Goal: Task Accomplishment & Management: Complete application form

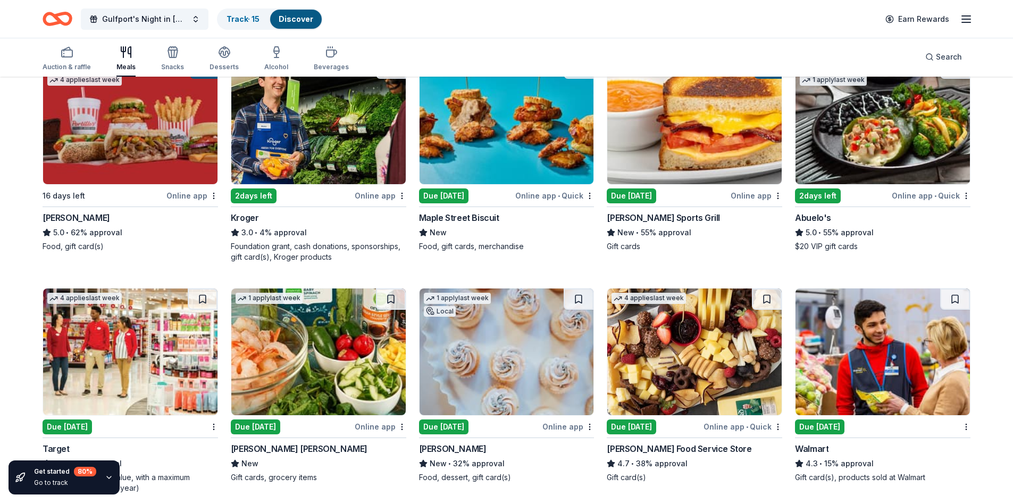
scroll to position [319, 0]
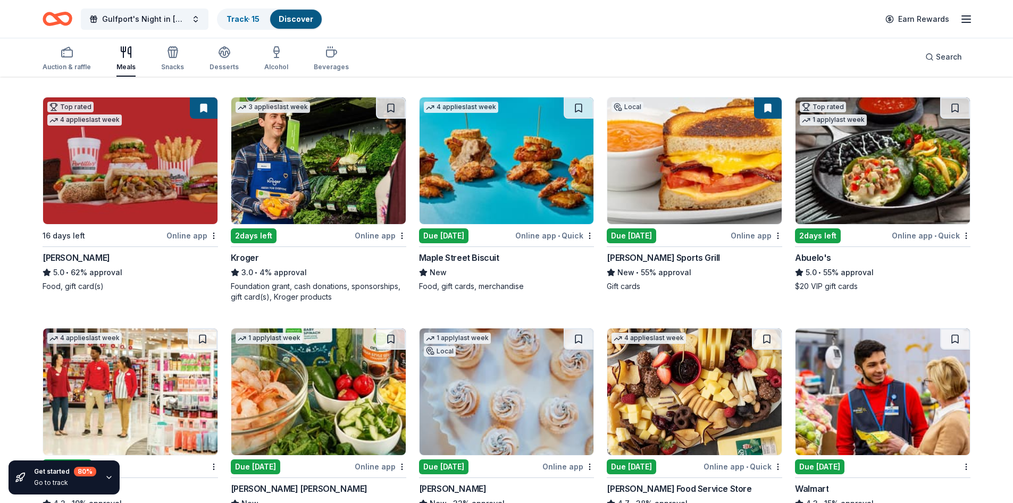
click at [565, 227] on div "4 applies last week Due today Online app • Quick Maple Street Biscuit New Food,…" at bounding box center [506, 194] width 175 height 195
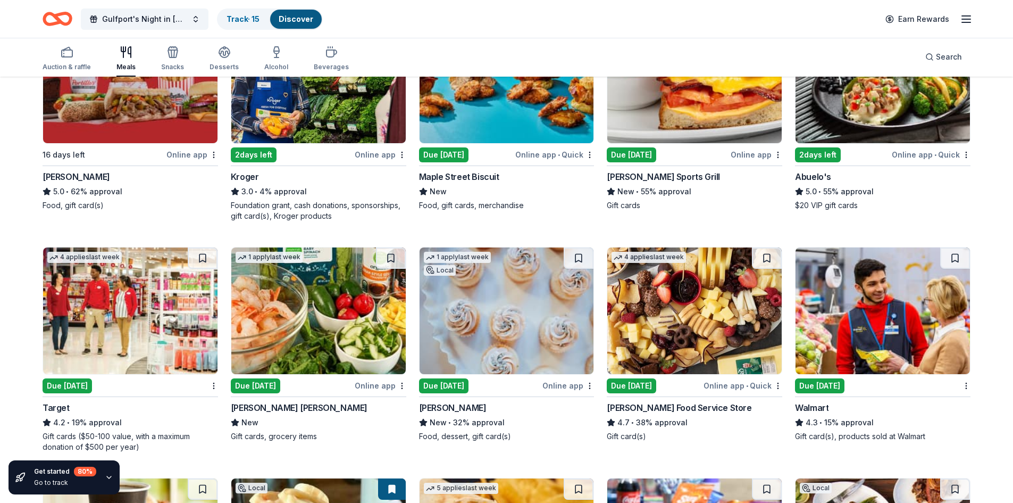
scroll to position [479, 0]
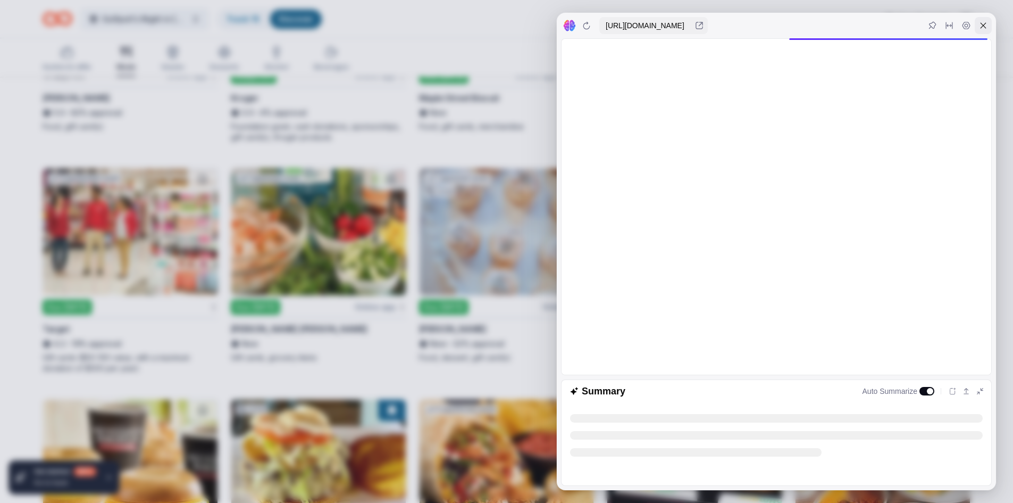
click at [988, 26] on div at bounding box center [983, 25] width 17 height 17
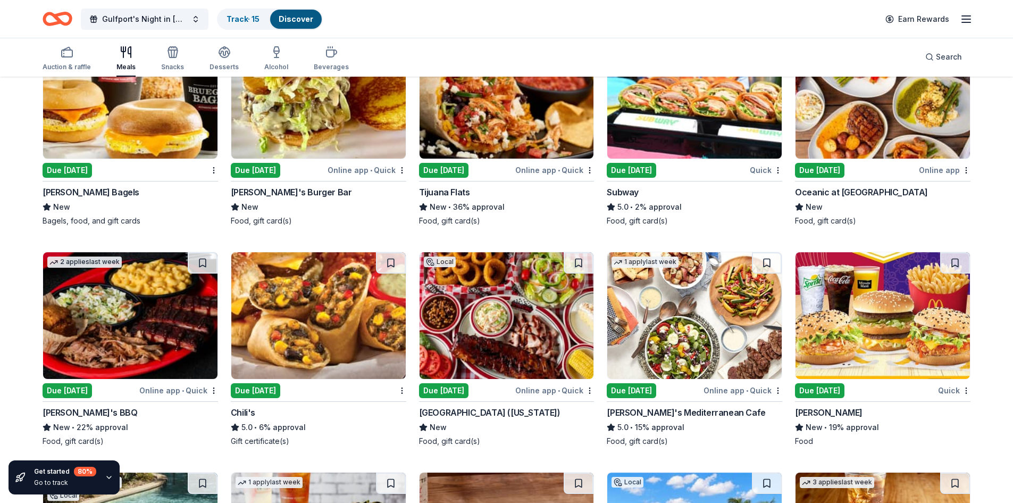
scroll to position [851, 0]
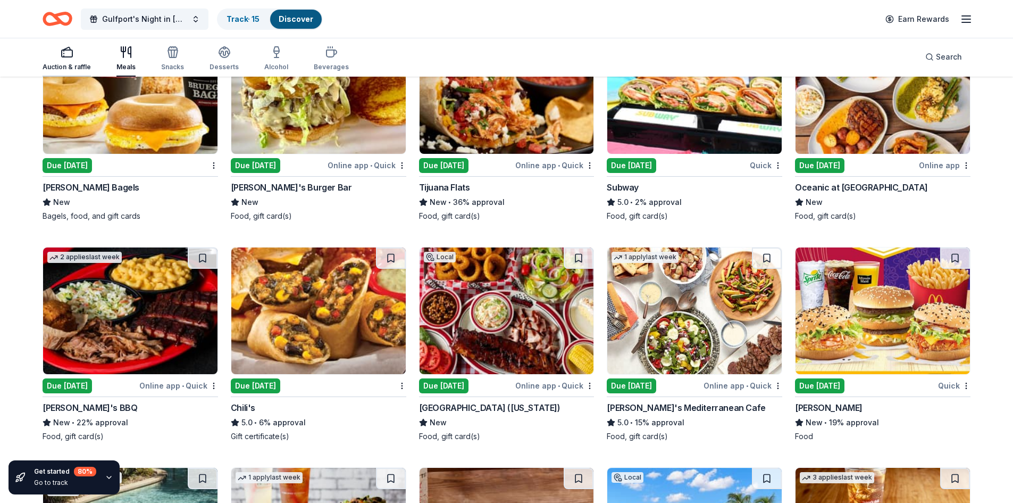
click at [66, 52] on icon "button" at bounding box center [67, 52] width 13 height 13
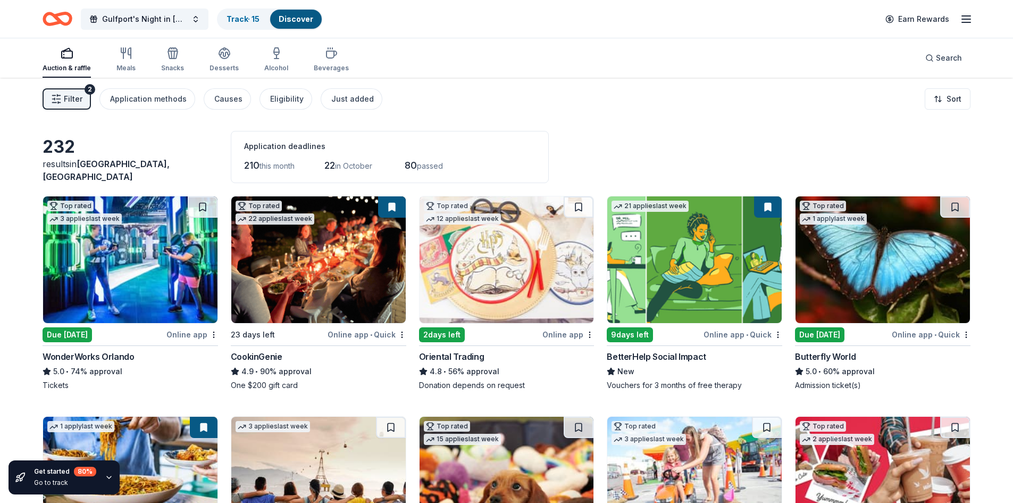
click at [368, 332] on div "Online app • Quick" at bounding box center [367, 334] width 79 height 13
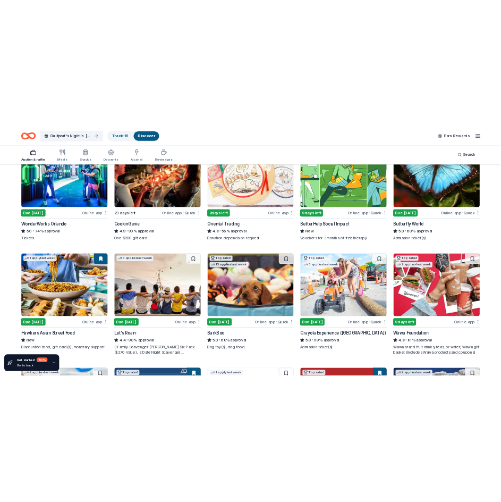
scroll to position [106, 0]
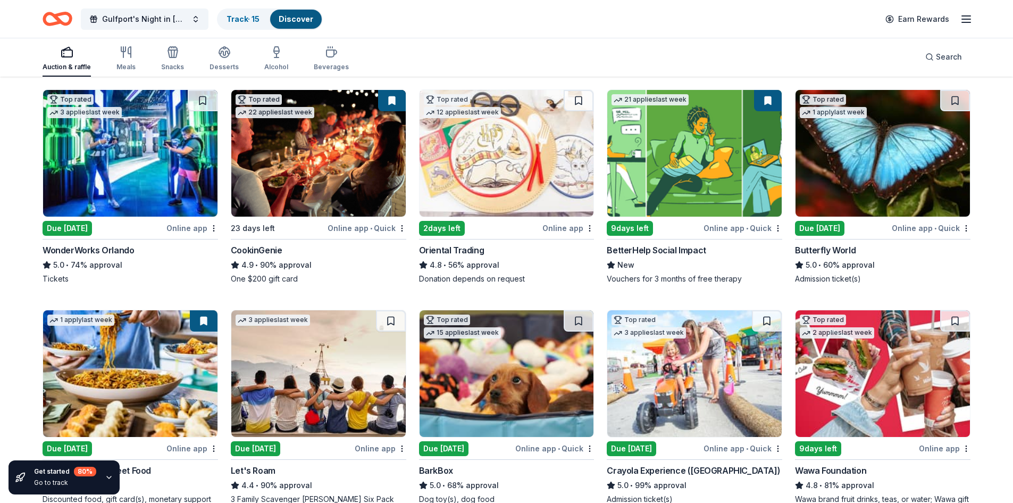
click at [557, 229] on div "Online app" at bounding box center [568, 227] width 52 height 13
click at [557, 225] on div "Online app" at bounding box center [568, 227] width 52 height 13
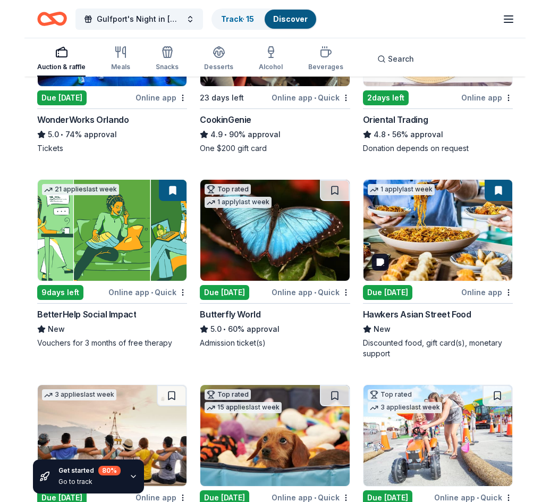
scroll to position [213, 0]
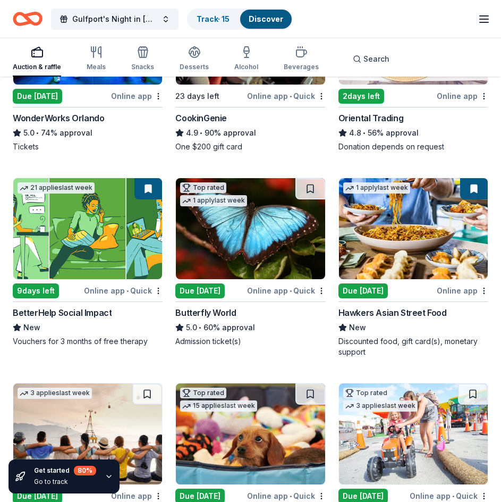
click at [462, 97] on div "Online app" at bounding box center [463, 95] width 52 height 13
click at [487, 288] on html "Gulfport's Night in Italy - October 25 Track · 15 Discover Earn Rewards Auction…" at bounding box center [250, 38] width 501 height 502
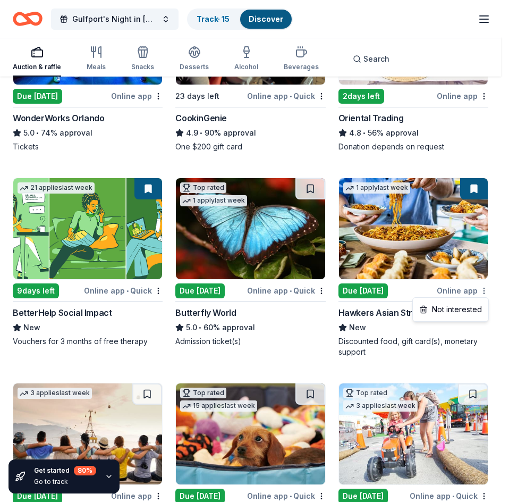
click at [483, 289] on html "Gulfport's Night in Italy - October 25 Track · 15 Discover Earn Rewards Auction…" at bounding box center [254, 38] width 509 height 502
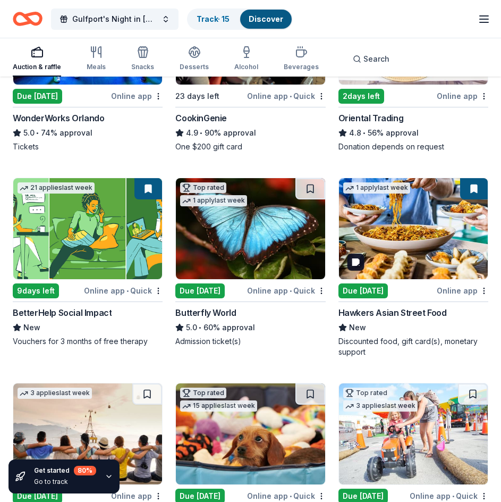
click at [473, 186] on button at bounding box center [474, 188] width 28 height 21
click at [105, 225] on img at bounding box center [87, 228] width 149 height 101
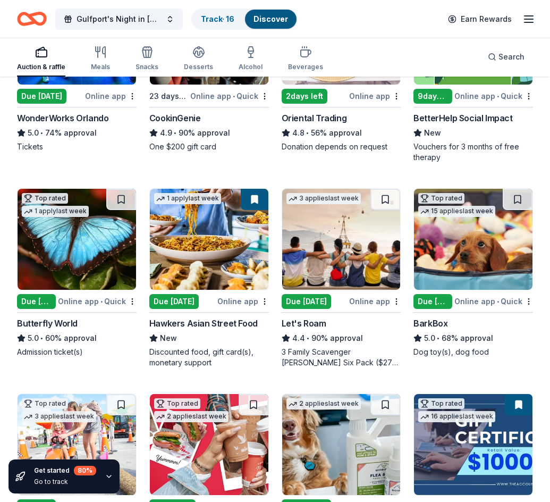
click at [242, 300] on div "Online app" at bounding box center [243, 301] width 52 height 13
click at [373, 299] on div "Online app" at bounding box center [375, 301] width 52 height 13
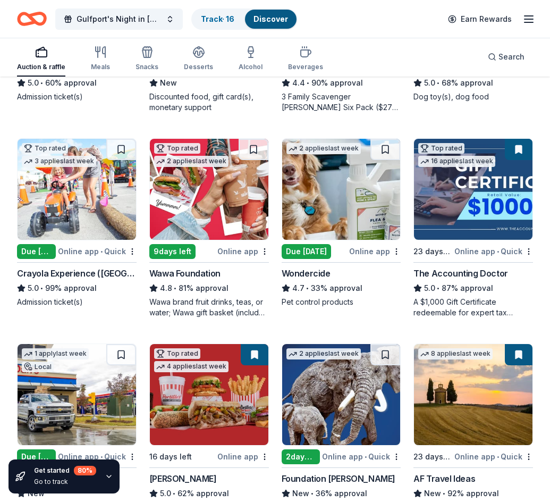
scroll to position [479, 0]
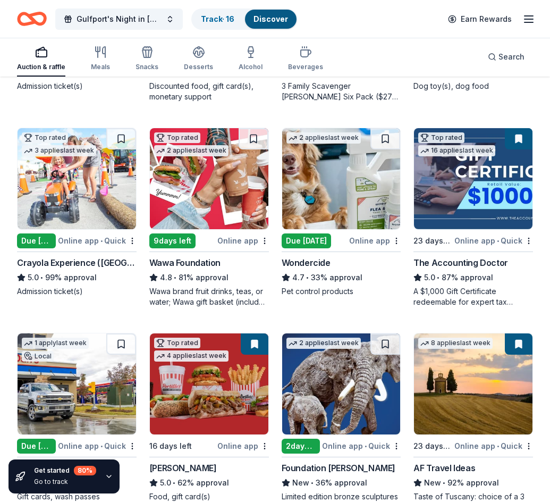
click at [238, 239] on div "Online app" at bounding box center [243, 240] width 52 height 13
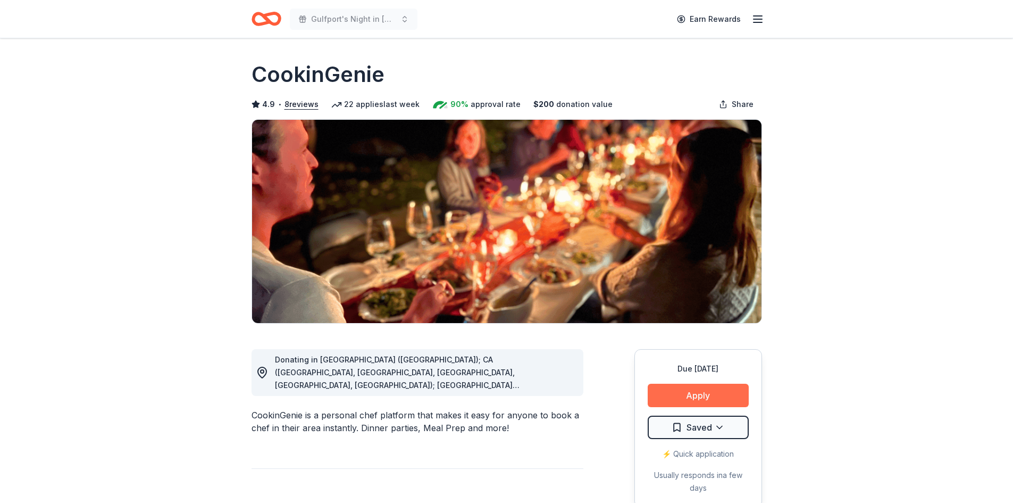
click at [700, 393] on button "Apply" at bounding box center [698, 394] width 101 height 23
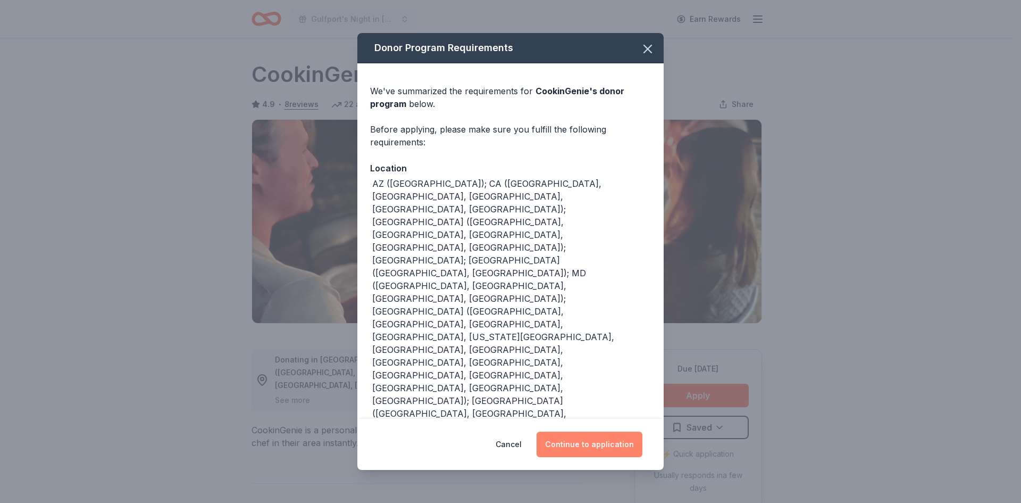
click at [605, 446] on button "Continue to application" at bounding box center [590, 444] width 106 height 26
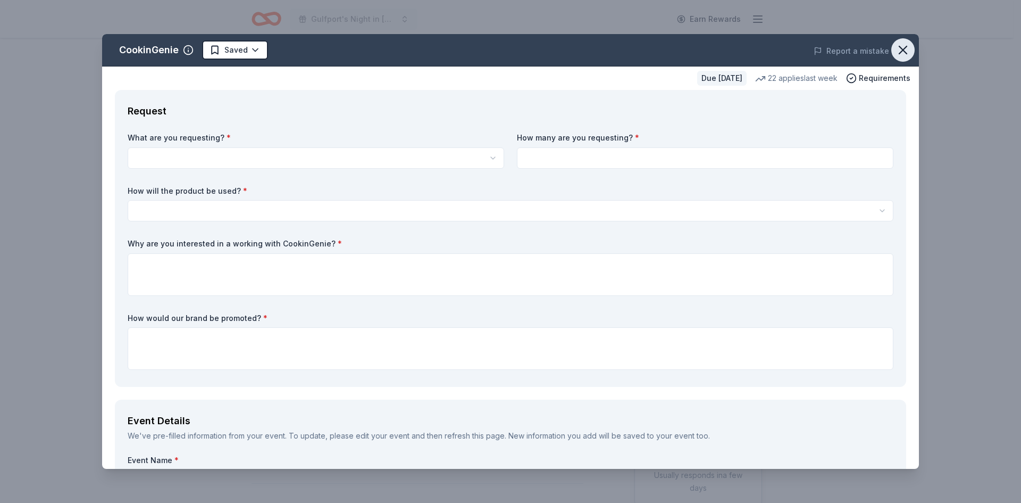
click at [895, 48] on icon "button" at bounding box center [902, 50] width 15 height 15
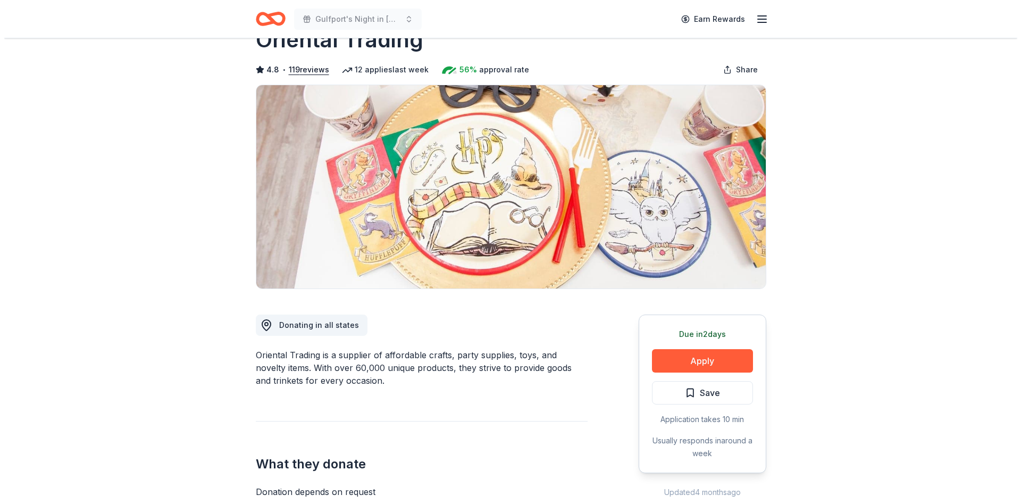
scroll to position [53, 0]
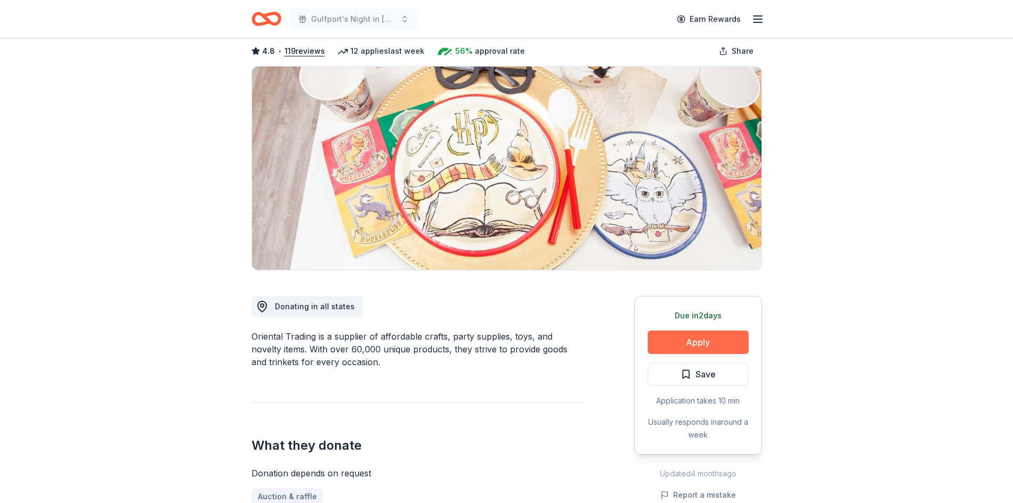
click at [677, 344] on button "Apply" at bounding box center [698, 341] width 101 height 23
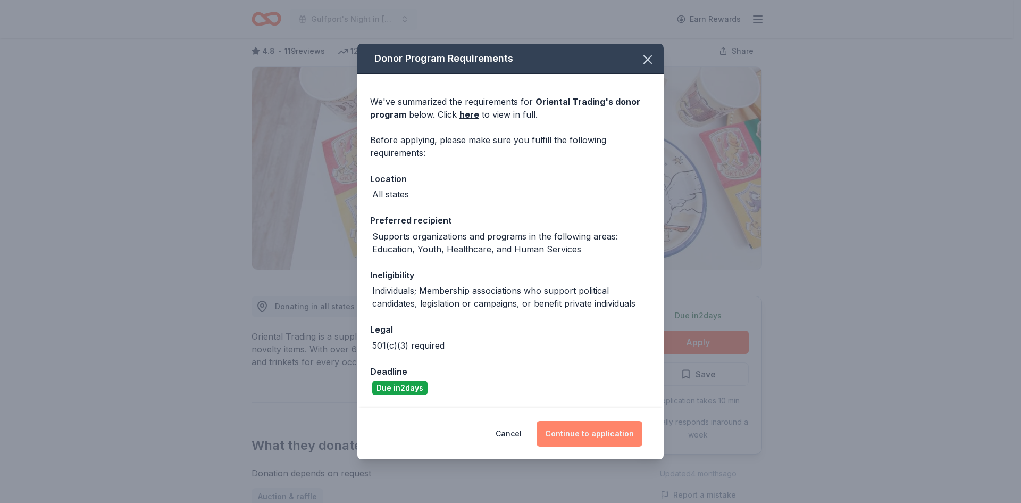
click at [585, 434] on button "Continue to application" at bounding box center [590, 434] width 106 height 26
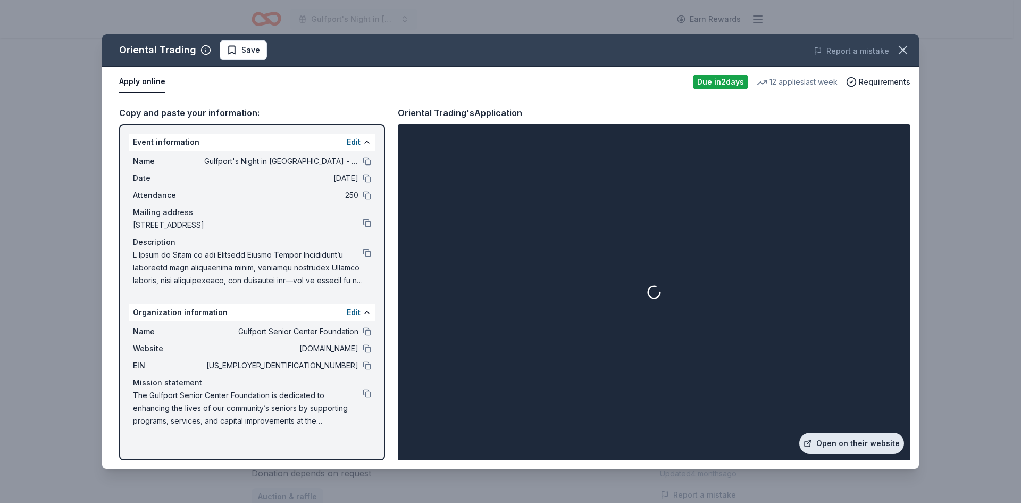
click at [871, 442] on link "Open on their website" at bounding box center [851, 442] width 105 height 21
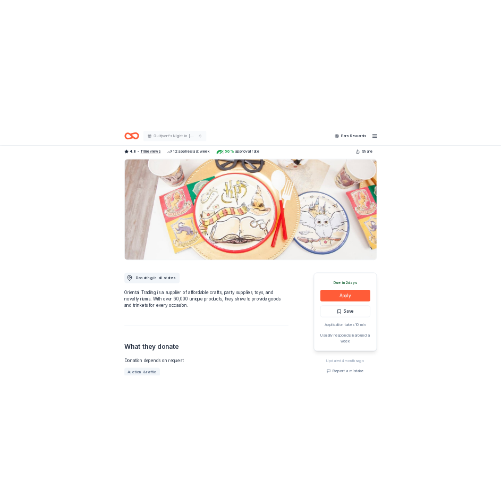
scroll to position [53, 0]
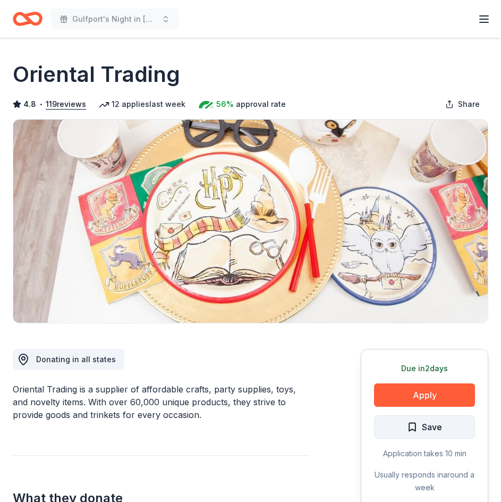
click at [414, 423] on span "Save" at bounding box center [424, 427] width 35 height 14
click at [443, 427] on html "Gulfport's Night in [GEOGRAPHIC_DATA] - [DATE] Earn Rewards Due [DATE] Share Or…" at bounding box center [250, 251] width 501 height 502
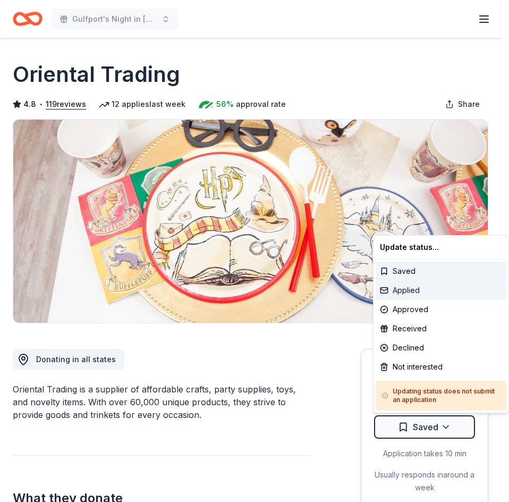
click at [407, 288] on div "Applied" at bounding box center [441, 290] width 131 height 19
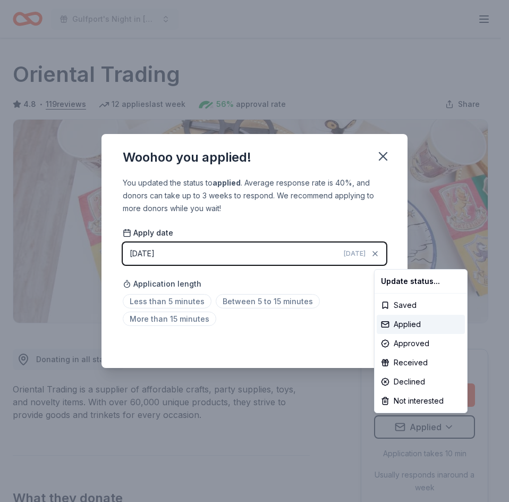
click at [179, 304] on html "Gulfport's Night in Italy - October 25 Earn Rewards Due in 2 days Share Orienta…" at bounding box center [254, 251] width 509 height 502
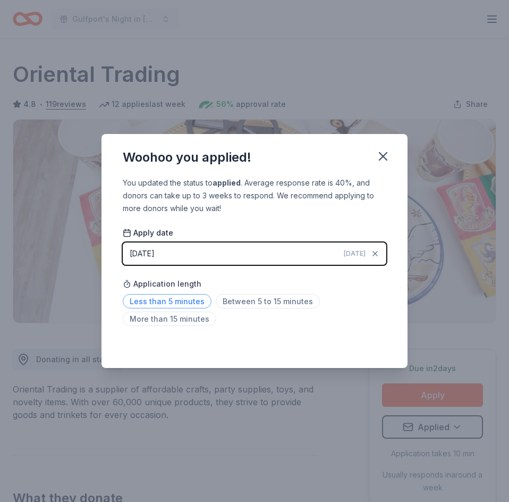
click at [181, 300] on span "Less than 5 minutes" at bounding box center [167, 301] width 89 height 14
click at [386, 165] on button "button" at bounding box center [383, 156] width 23 height 23
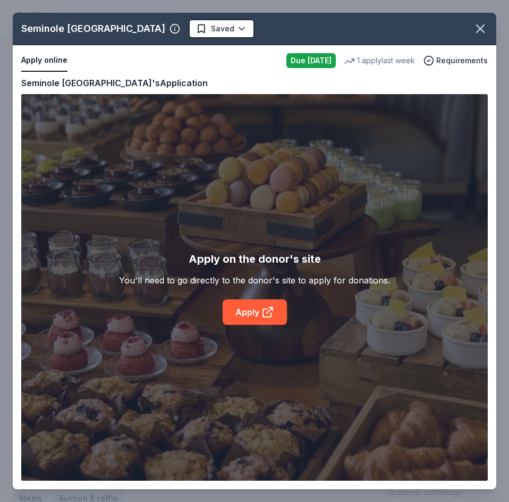
scroll to position [106, 0]
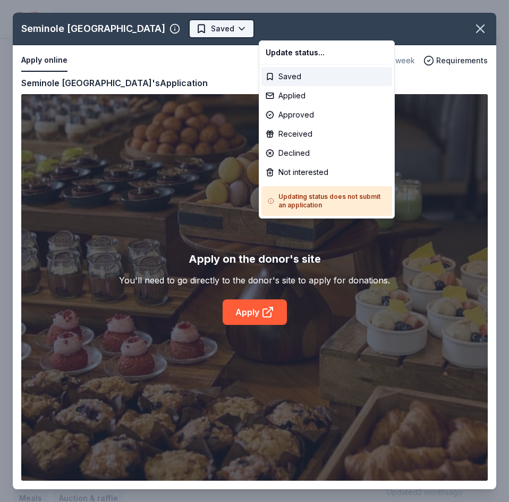
click at [307, 28] on html "Gulfport's Night in Italy - October 25 Earn Rewards Due today Share Seminole Ha…" at bounding box center [254, 251] width 509 height 502
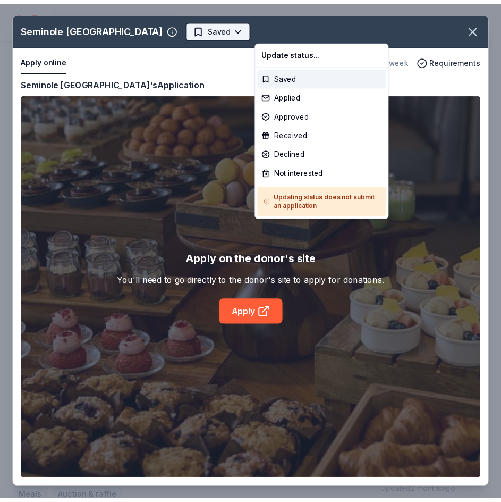
scroll to position [0, 0]
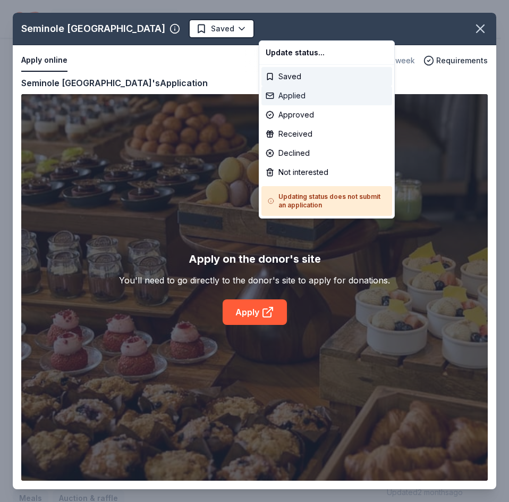
click at [300, 93] on div "Applied" at bounding box center [327, 95] width 131 height 19
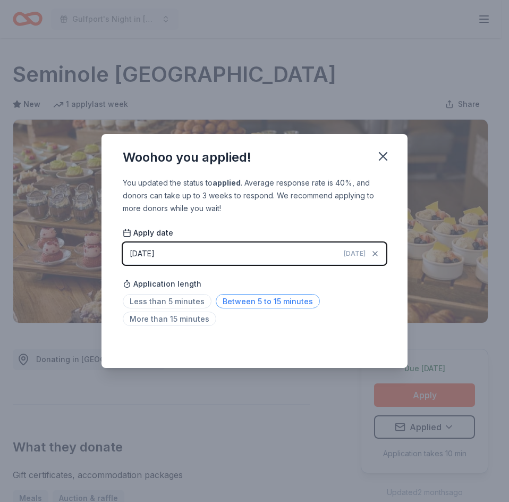
click at [259, 303] on span "Between 5 to 15 minutes" at bounding box center [268, 301] width 104 height 14
click at [392, 154] on button "button" at bounding box center [383, 156] width 23 height 23
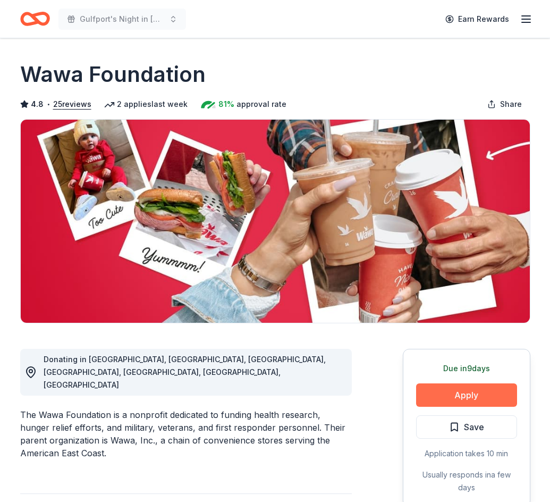
click at [468, 391] on button "Apply" at bounding box center [466, 394] width 101 height 23
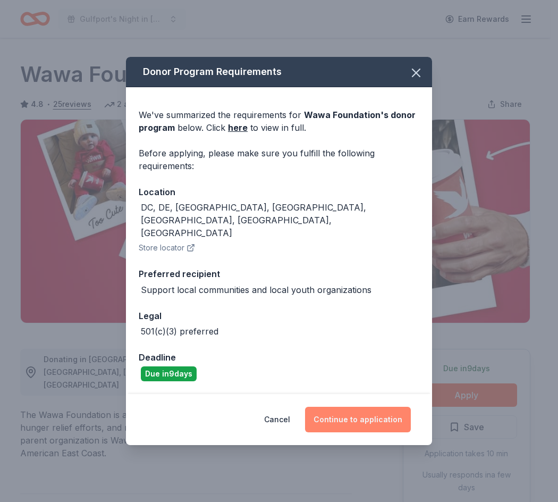
click at [371, 407] on button "Continue to application" at bounding box center [358, 420] width 106 height 26
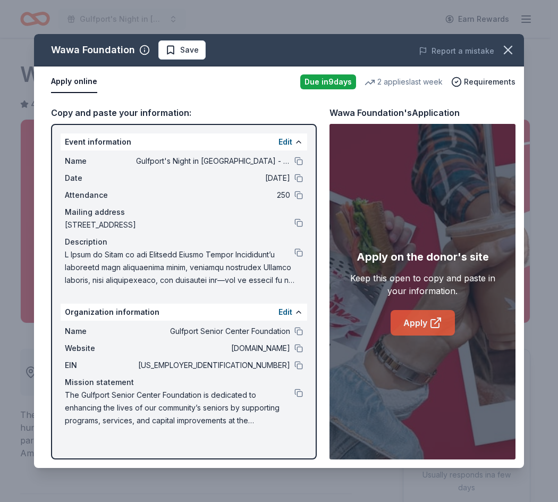
click at [420, 322] on link "Apply" at bounding box center [423, 323] width 64 height 26
